Goal: Contribute content

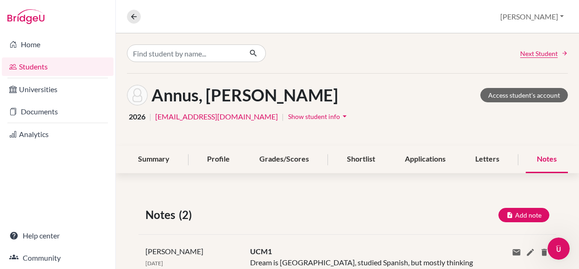
scroll to position [74, 0]
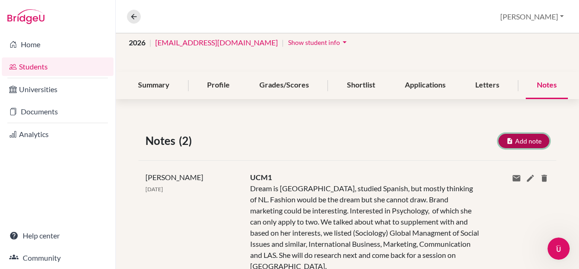
click at [528, 137] on button "Add note" at bounding box center [524, 141] width 51 height 14
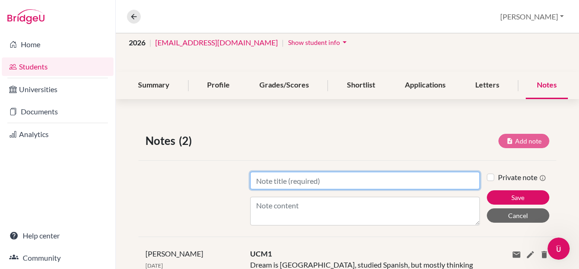
click at [391, 173] on input "Title" at bounding box center [365, 181] width 230 height 18
type input "UCM2"
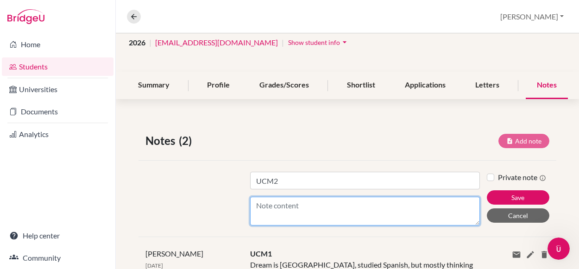
click at [299, 204] on textarea "Content" at bounding box center [365, 211] width 230 height 29
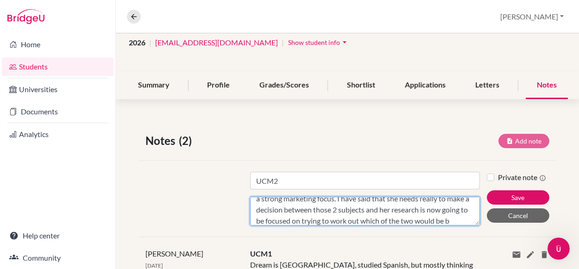
scroll to position [63, 0]
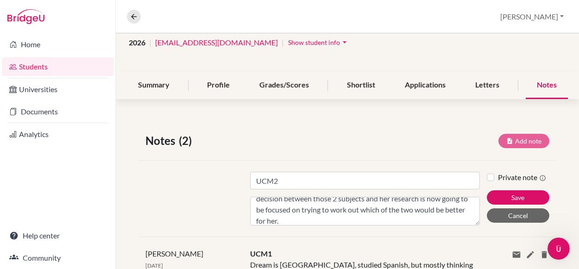
click at [215, 209] on div at bounding box center [191, 199] width 105 height 54
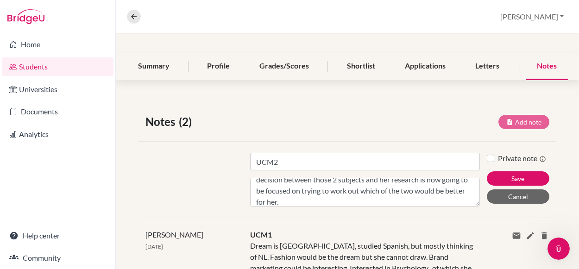
scroll to position [93, 0]
click at [358, 206] on div "Title UCM2 Content We have looked at courses both in psychology which she said …" at bounding box center [348, 180] width 418 height 76
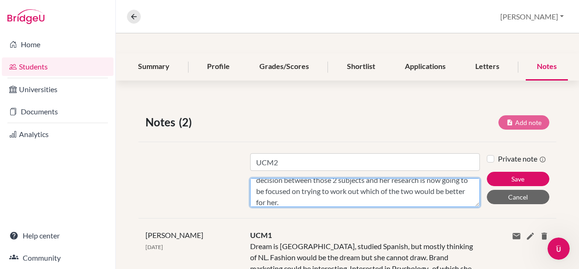
click at [363, 197] on textarea "We have looked at courses both in psychology which she said is her first priori…" at bounding box center [365, 192] width 230 height 29
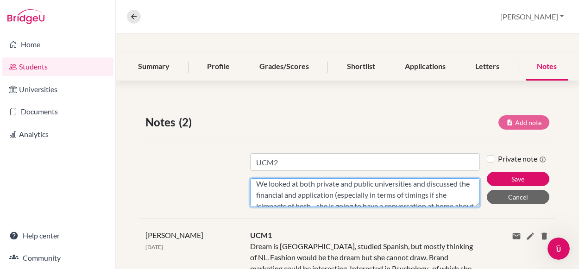
scroll to position [107, 0]
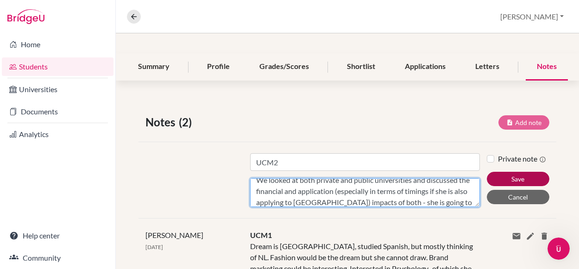
type textarea "We have looked at courses both in psychology which she said is her first priori…"
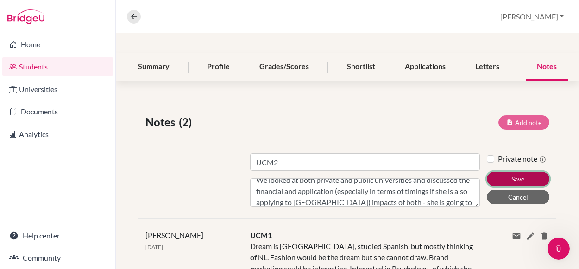
click at [498, 179] on button "Save" at bounding box center [518, 179] width 63 height 14
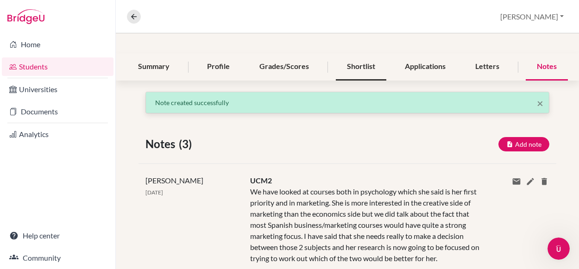
click at [360, 65] on div "Shortlist" at bounding box center [361, 66] width 51 height 27
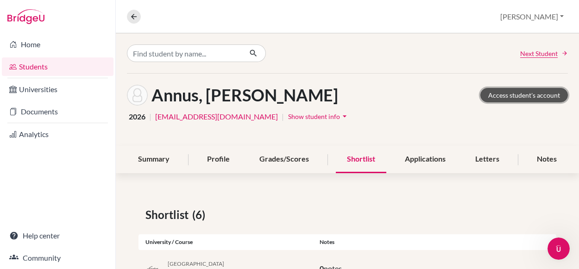
click at [521, 101] on link "Access student's account" at bounding box center [525, 95] width 88 height 14
